Goal: Information Seeking & Learning: Learn about a topic

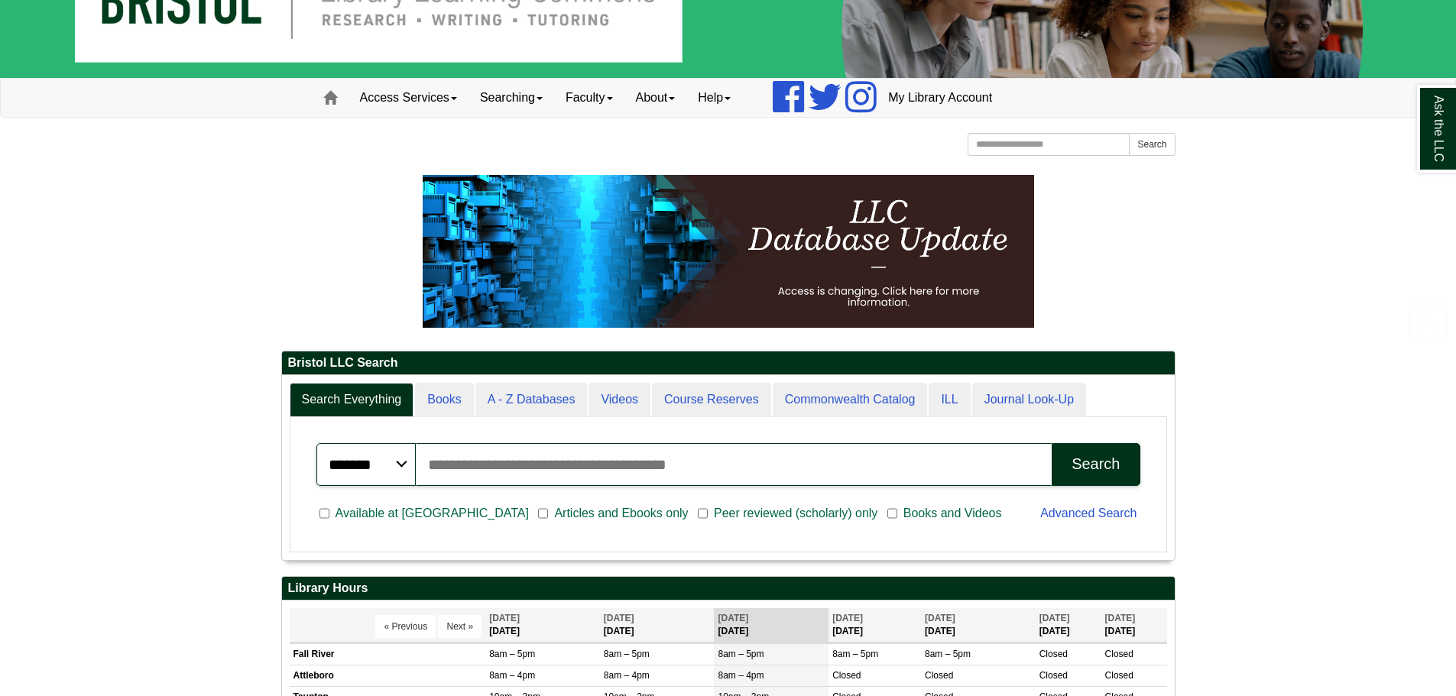
scroll to position [306, 0]
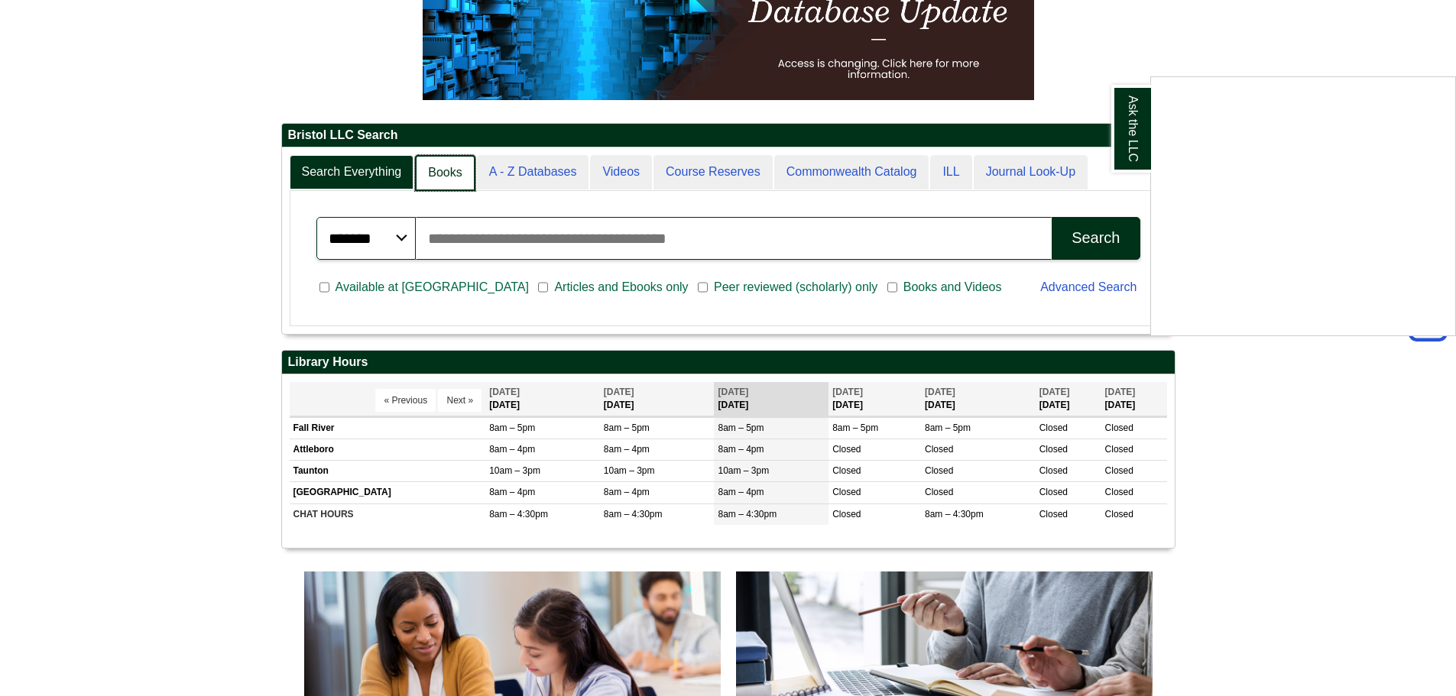
click at [452, 174] on div "Ask the LLC" at bounding box center [728, 348] width 1456 height 696
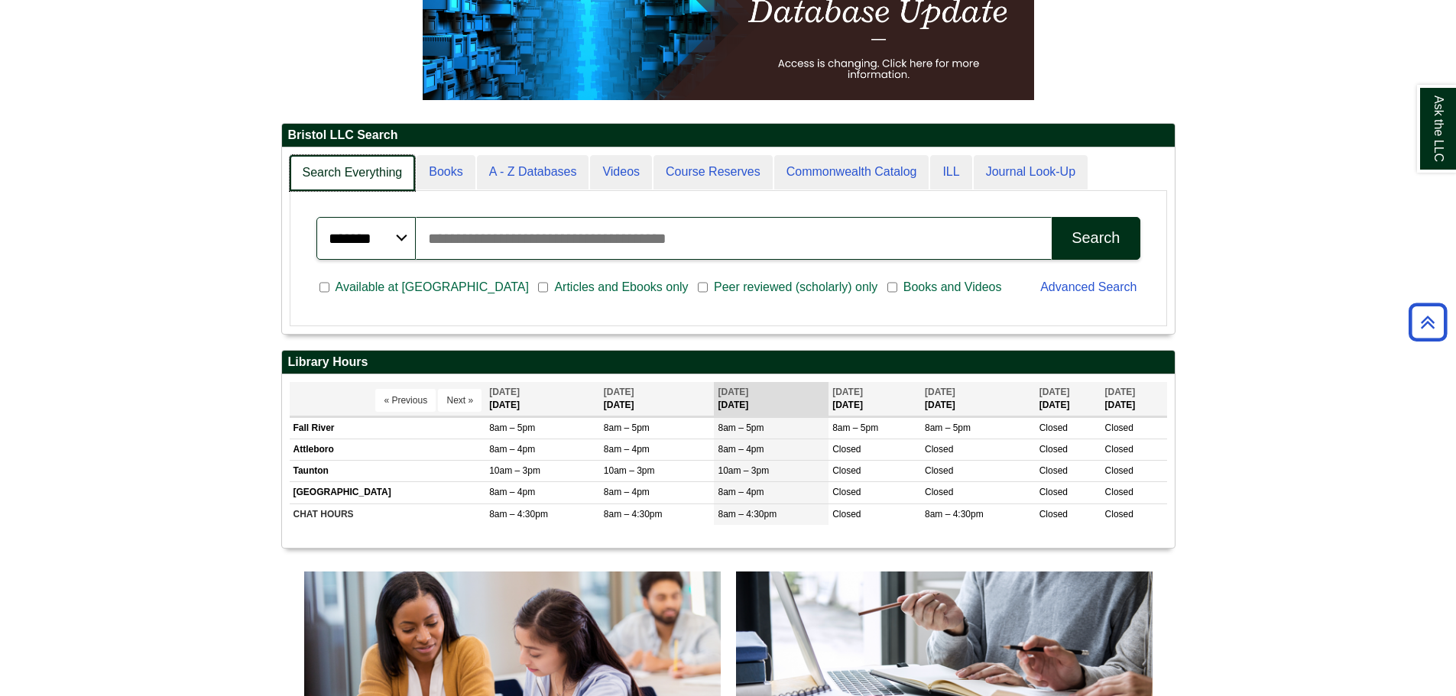
scroll to position [8, 8]
click at [458, 170] on link "Books" at bounding box center [445, 173] width 60 height 36
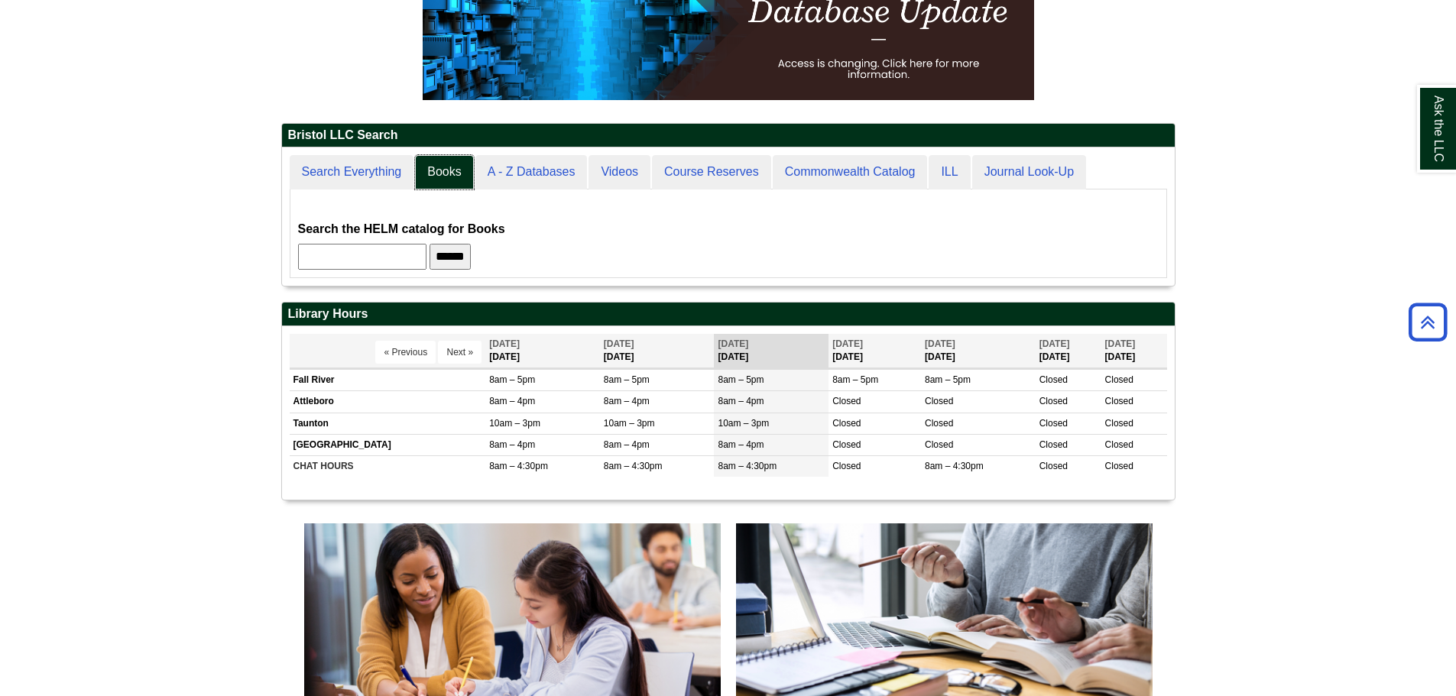
scroll to position [138, 892]
click at [409, 251] on input "text" at bounding box center [362, 257] width 128 height 26
type input "******"
click at [429, 244] on input "******" at bounding box center [449, 257] width 41 height 26
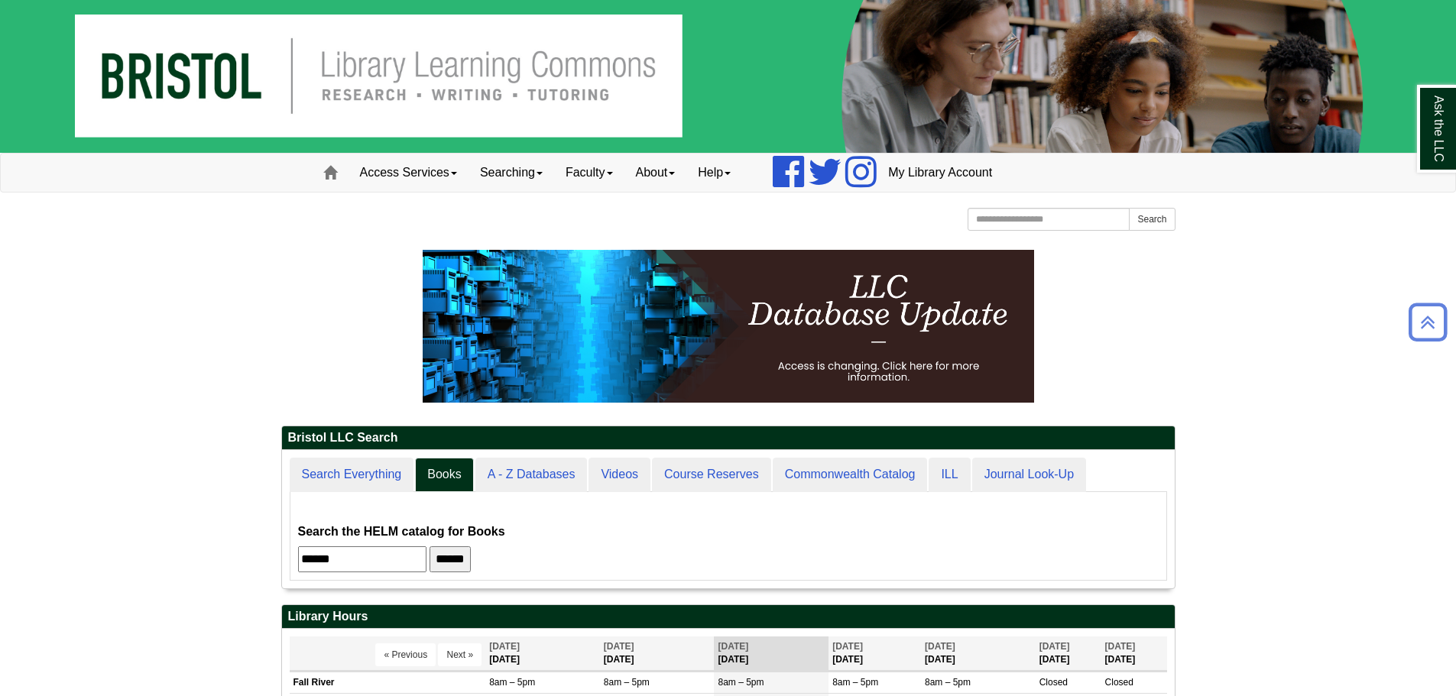
scroll to position [0, 0]
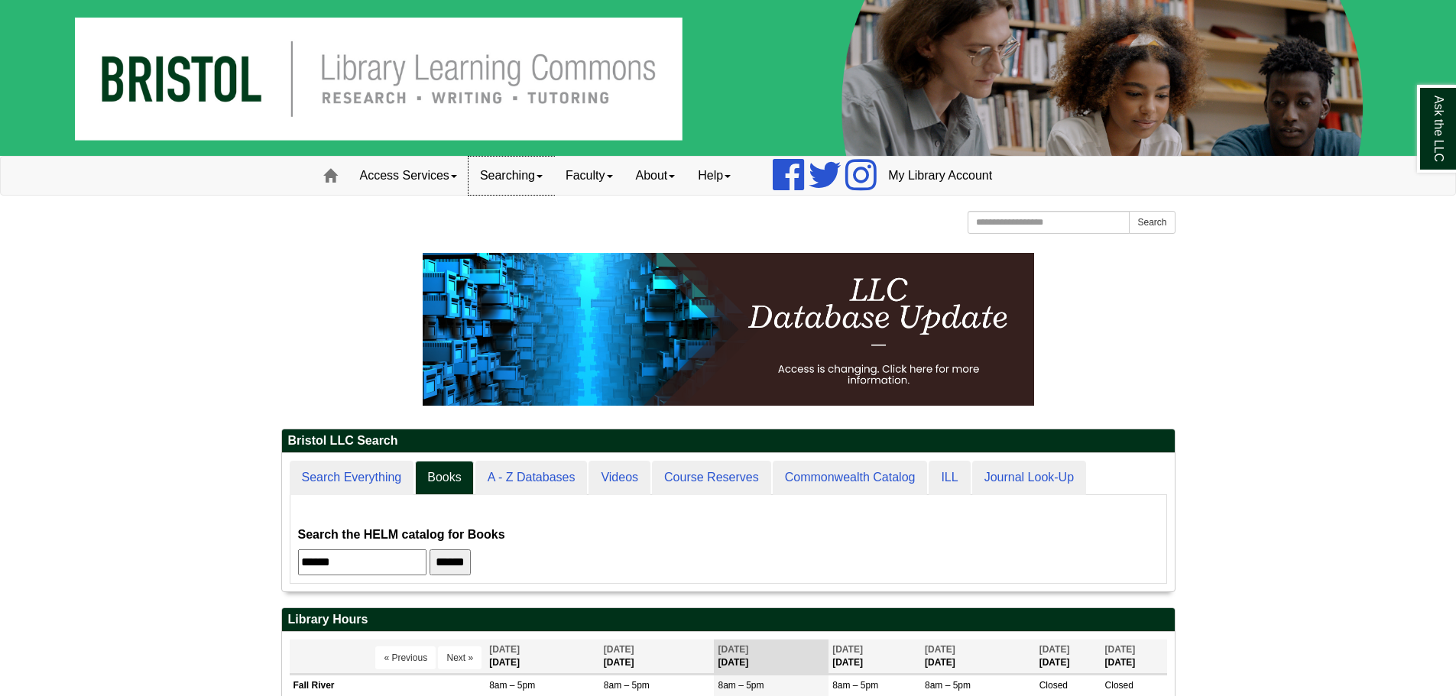
click at [520, 177] on link "Searching" at bounding box center [511, 176] width 86 height 38
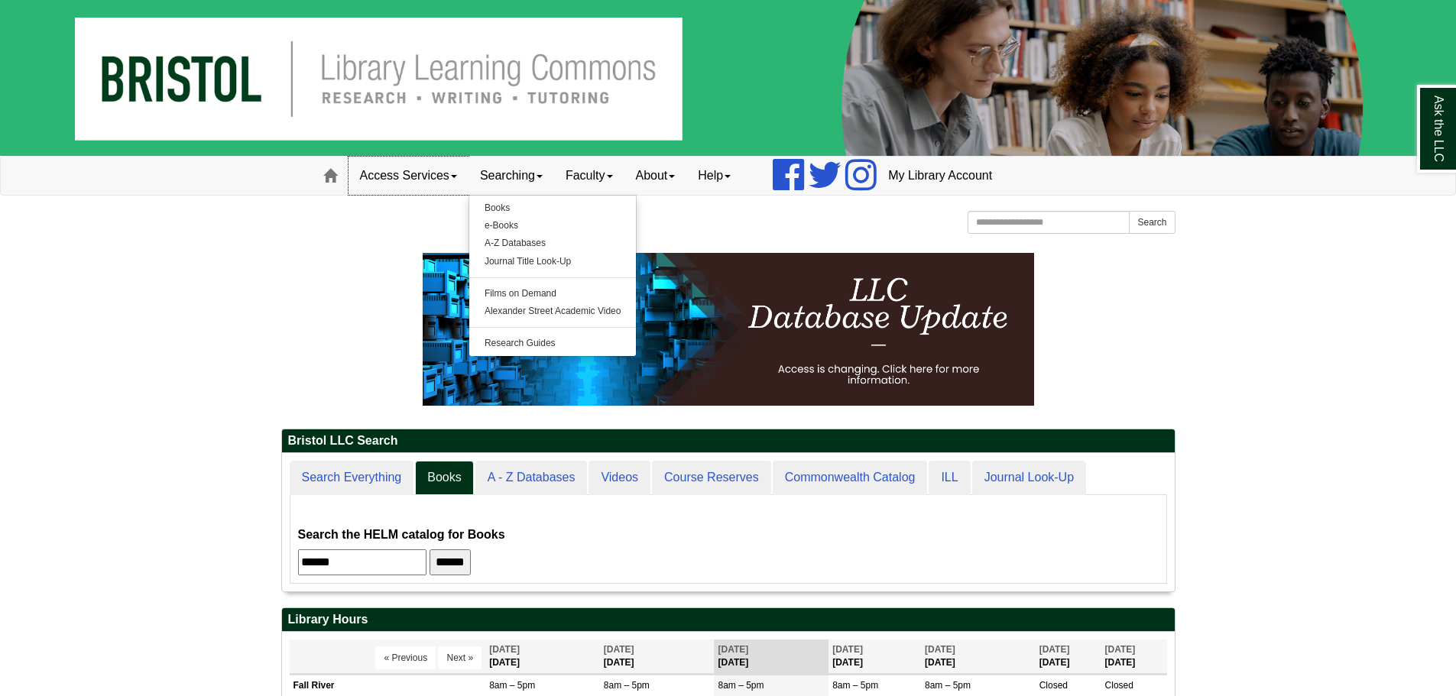
click at [453, 174] on link "Access Services" at bounding box center [408, 176] width 120 height 38
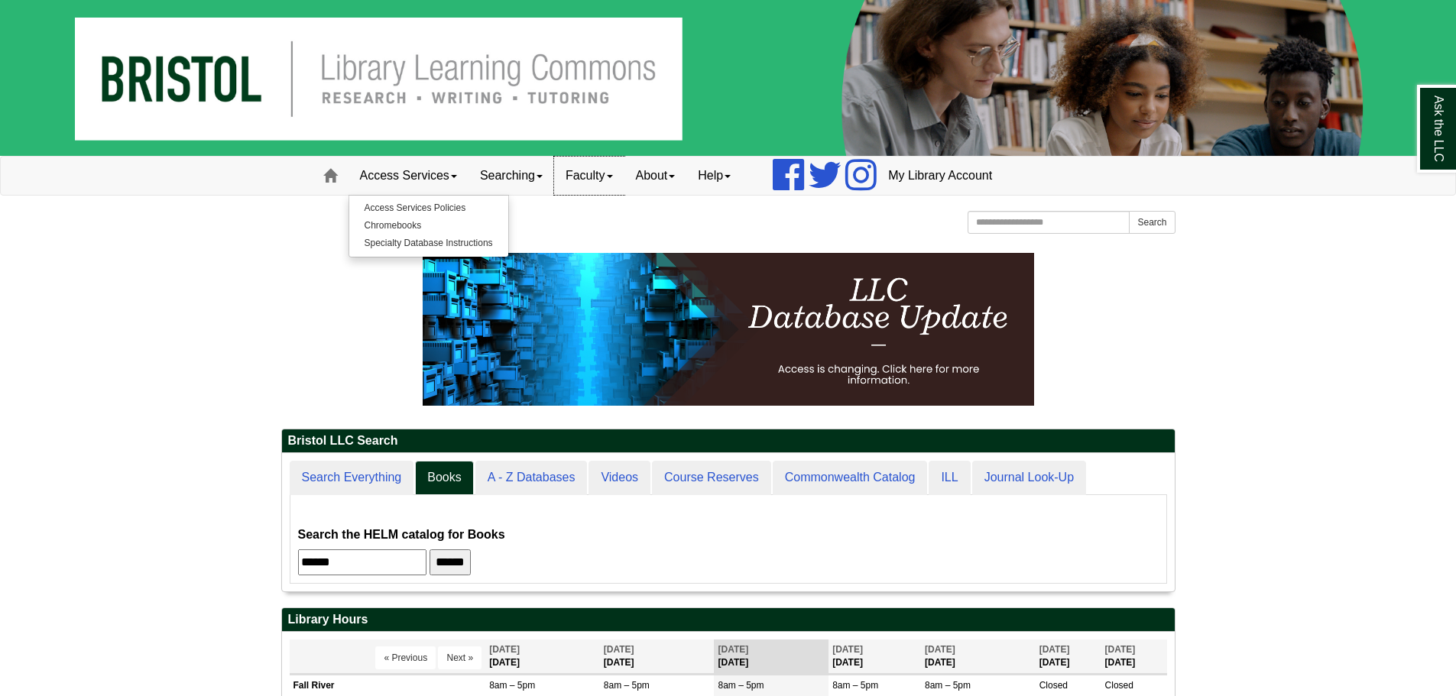
click at [608, 173] on link "Faculty" at bounding box center [589, 176] width 70 height 38
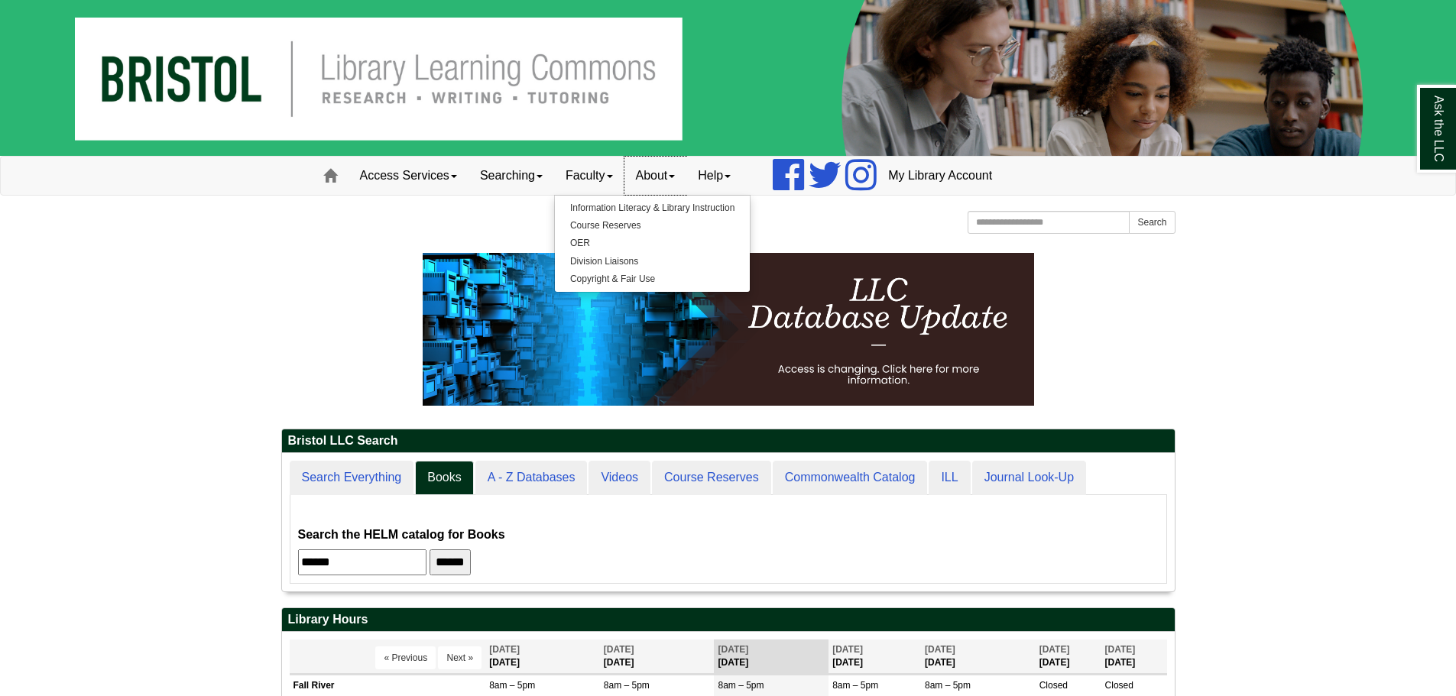
click at [679, 171] on link "About" at bounding box center [655, 176] width 63 height 38
